Goal: Transaction & Acquisition: Book appointment/travel/reservation

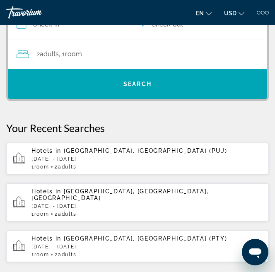
scroll to position [152, 0]
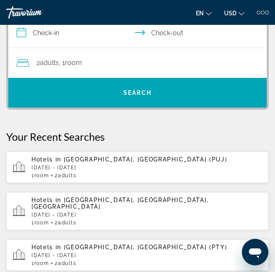
click at [50, 159] on span "Hotels in" at bounding box center [46, 159] width 30 height 7
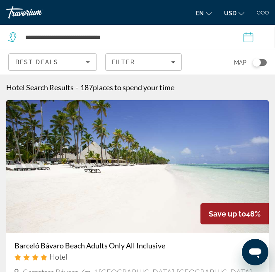
click at [265, 12] on div at bounding box center [263, 13] width 12 height 4
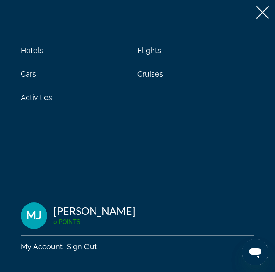
click at [263, 11] on icon at bounding box center [262, 12] width 12 height 12
